Goal: Transaction & Acquisition: Obtain resource

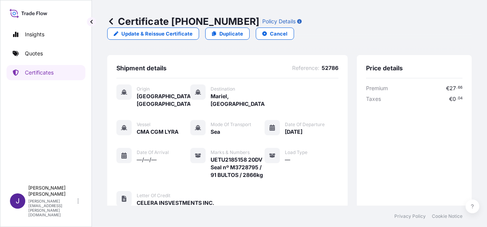
scroll to position [227, 0]
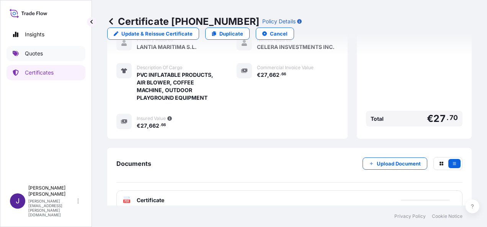
click at [31, 53] on p "Quotes" at bounding box center [34, 54] width 18 height 8
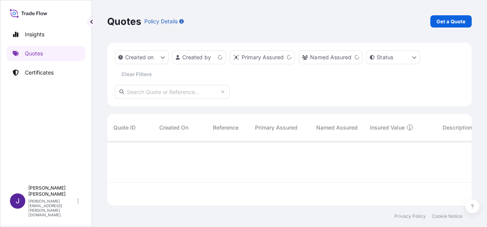
scroll to position [63, 358]
click at [448, 22] on p "Get a Quote" at bounding box center [450, 22] width 29 height 8
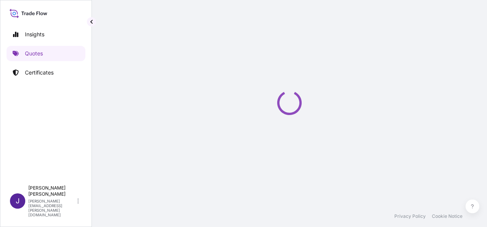
select select "Sea"
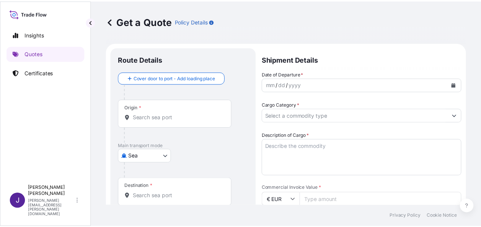
scroll to position [12, 0]
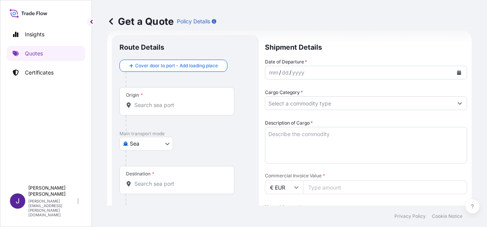
click at [453, 67] on button "Calendar" at bounding box center [459, 73] width 12 height 12
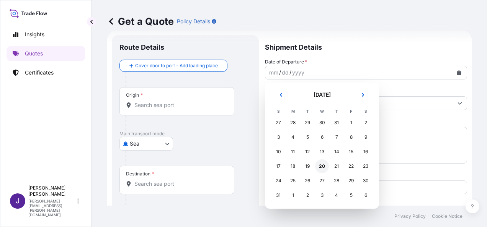
click at [325, 167] on div "20" at bounding box center [322, 167] width 14 height 14
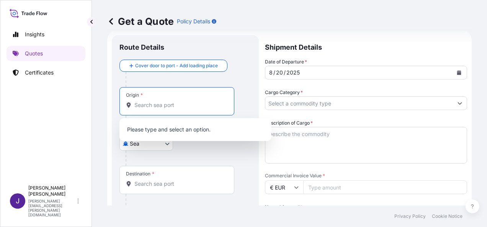
click at [181, 106] on input "Origin *" at bounding box center [179, 105] width 90 height 8
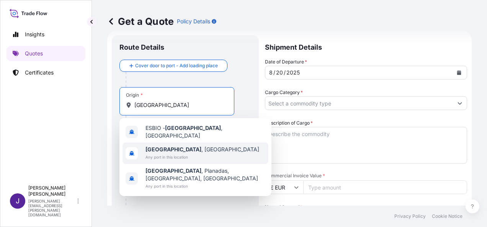
click at [169, 149] on span "[GEOGRAPHIC_DATA] , [GEOGRAPHIC_DATA]" at bounding box center [202, 150] width 114 height 8
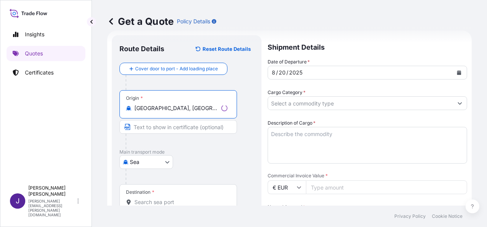
type input "[GEOGRAPHIC_DATA], [GEOGRAPHIC_DATA]"
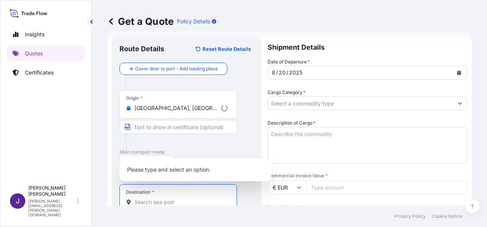
click at [163, 201] on input "Destination *" at bounding box center [180, 203] width 93 height 8
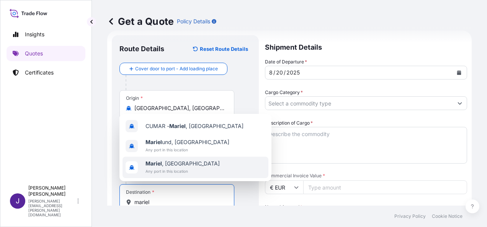
click at [165, 168] on span "Any port in this location" at bounding box center [182, 172] width 74 height 8
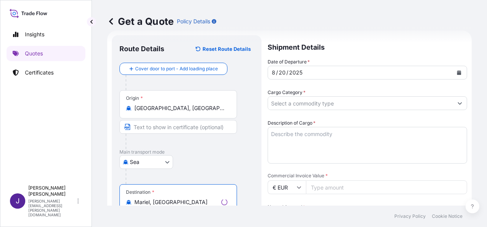
type input "Mariel, [GEOGRAPHIC_DATA]"
click at [401, 108] on input "Cargo Category *" at bounding box center [360, 103] width 185 height 14
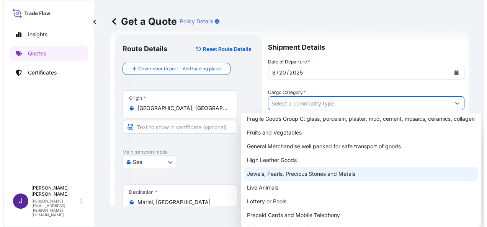
scroll to position [77, 0]
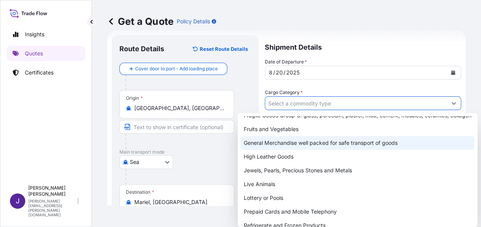
click at [277, 150] on div "General Merchandise well packed for safe transport of goods" at bounding box center [358, 143] width 234 height 14
type input "General Merchandise well packed for safe transport of goods"
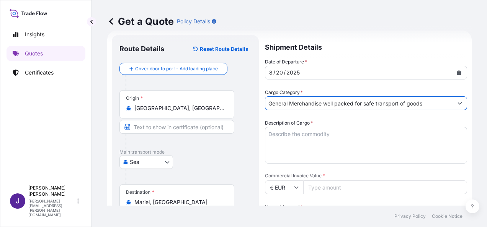
click at [315, 133] on textarea "Description of Cargo *" at bounding box center [366, 145] width 202 height 37
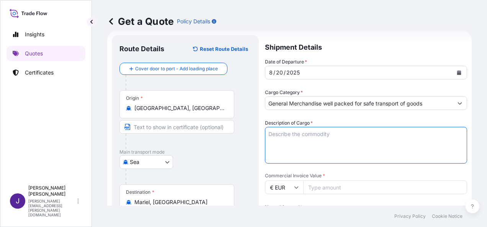
click at [299, 134] on textarea "Description of Cargo *" at bounding box center [366, 145] width 202 height 37
paste textarea "ETIQUETAS-RRSU6678399"
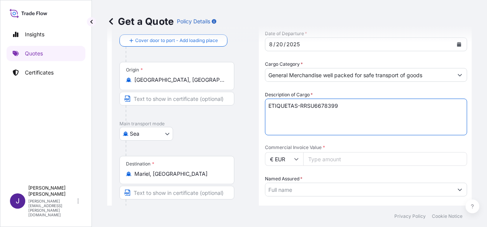
scroll to position [51, 0]
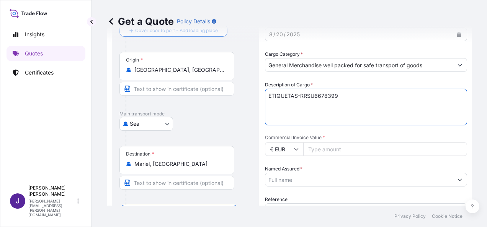
type textarea "ETIQUETAS-RRSU6678399"
click at [318, 147] on input "Commercial Invoice Value *" at bounding box center [385, 149] width 164 height 14
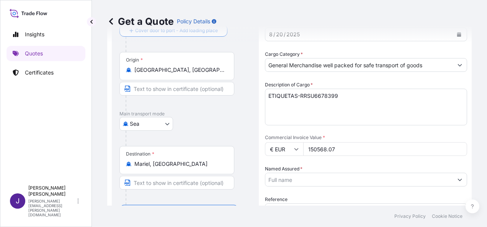
type input "150568.07"
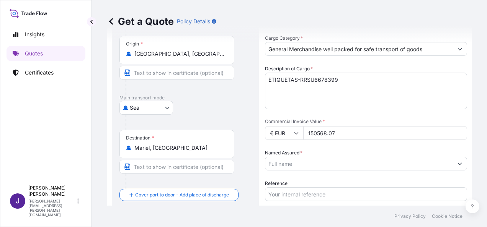
scroll to position [89, 0]
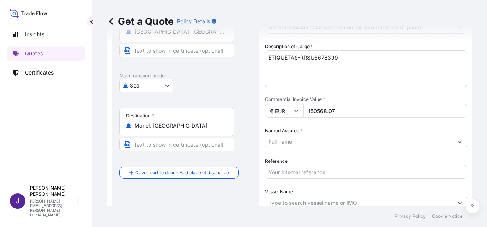
click at [300, 170] on input "Reference" at bounding box center [366, 172] width 202 height 14
type input "53978"
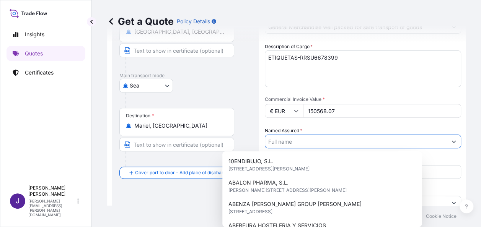
click at [319, 145] on input "Named Assured *" at bounding box center [356, 142] width 182 height 14
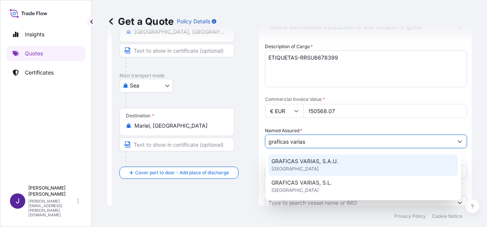
click at [323, 165] on div "GRAFICAS VARIAS, S.A.U. [GEOGRAPHIC_DATA]" at bounding box center [362, 165] width 189 height 21
type input "GRAFICAS VARIAS, S.A.U."
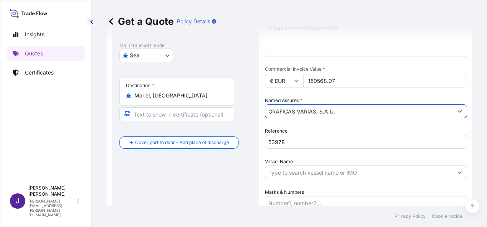
scroll to position [185, 0]
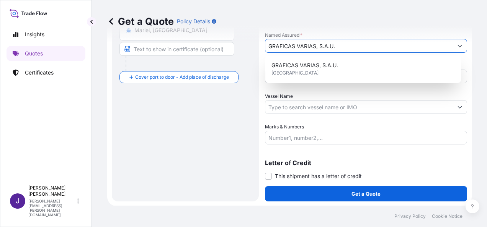
click at [185, 142] on div "Route Details Reset Route Details Cover door to port - Add loading place Place …" at bounding box center [185, 32] width 132 height 323
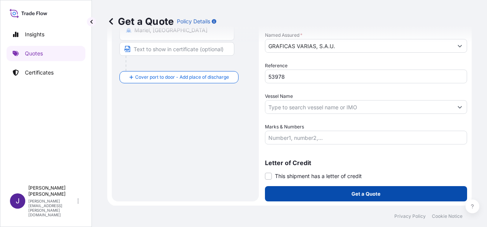
click at [373, 197] on p "Get a Quote" at bounding box center [365, 194] width 29 height 8
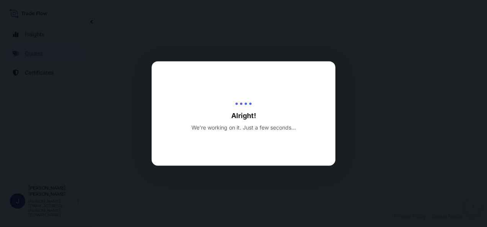
select select "Sea"
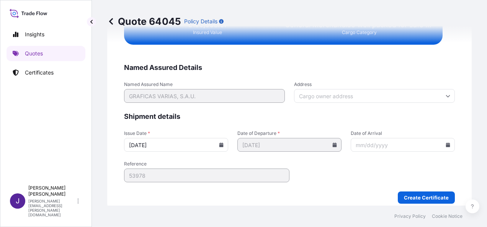
scroll to position [1447, 0]
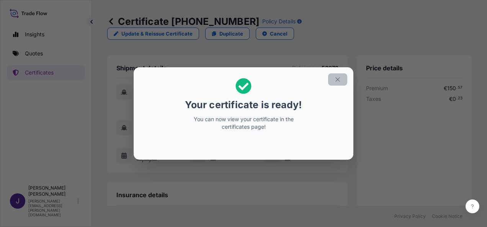
click at [342, 79] on button "button" at bounding box center [337, 79] width 19 height 12
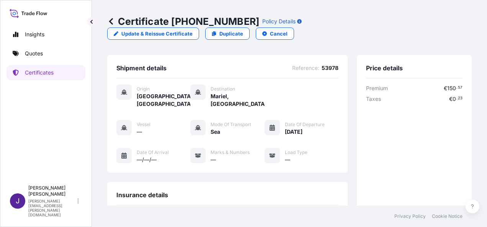
scroll to position [146, 0]
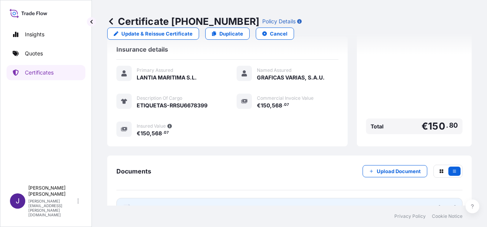
click at [220, 198] on link "PDF Certificate [DATE]" at bounding box center [289, 208] width 346 height 20
